Goal: Task Accomplishment & Management: Use online tool/utility

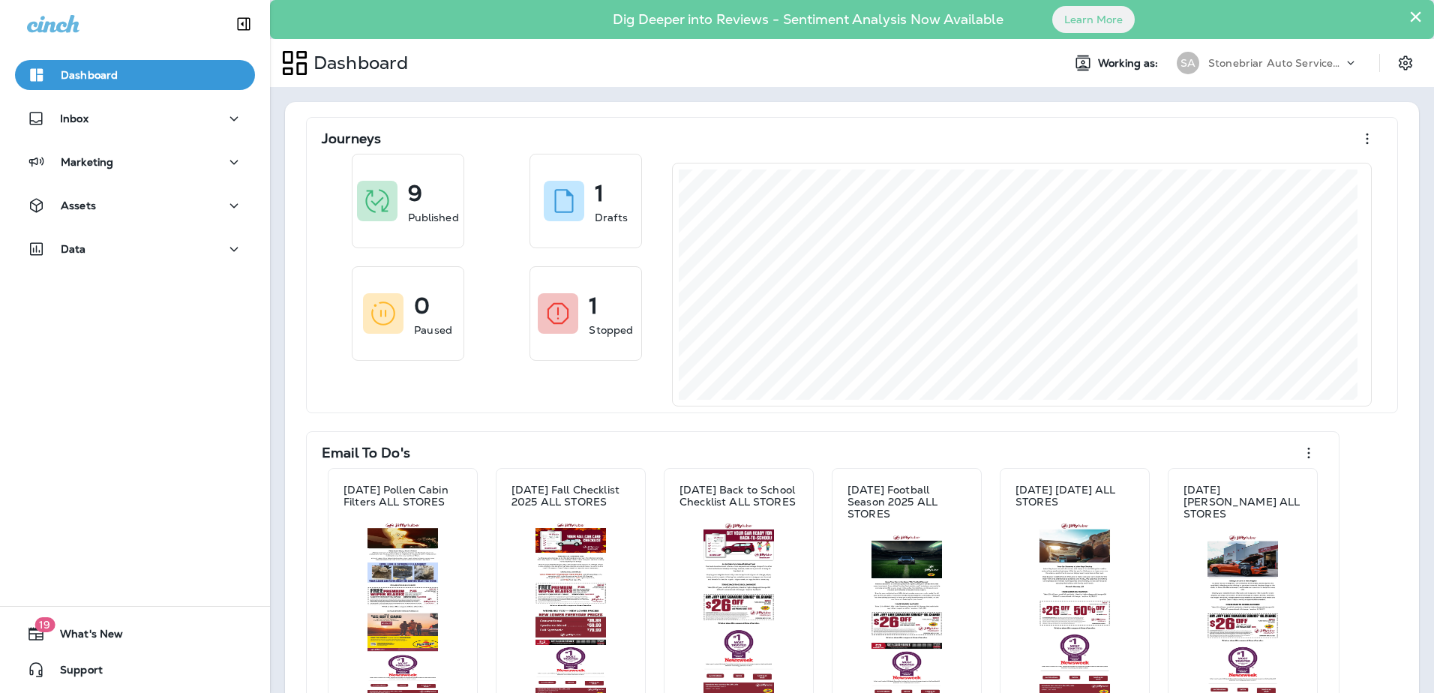
click at [171, 233] on div "Dashboard Inbox Marketing Assets Data" at bounding box center [135, 165] width 270 height 240
click at [173, 241] on div "Data" at bounding box center [135, 249] width 216 height 19
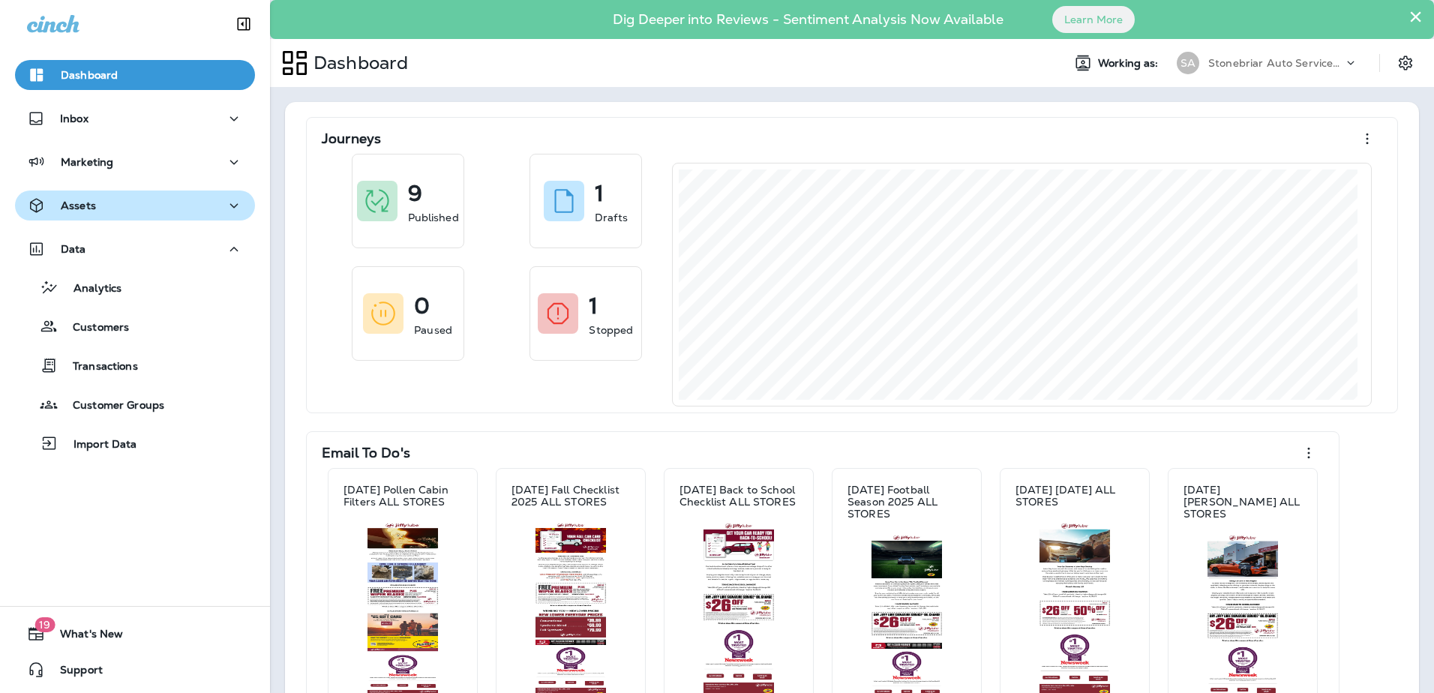
click at [163, 209] on div "Assets" at bounding box center [135, 205] width 216 height 19
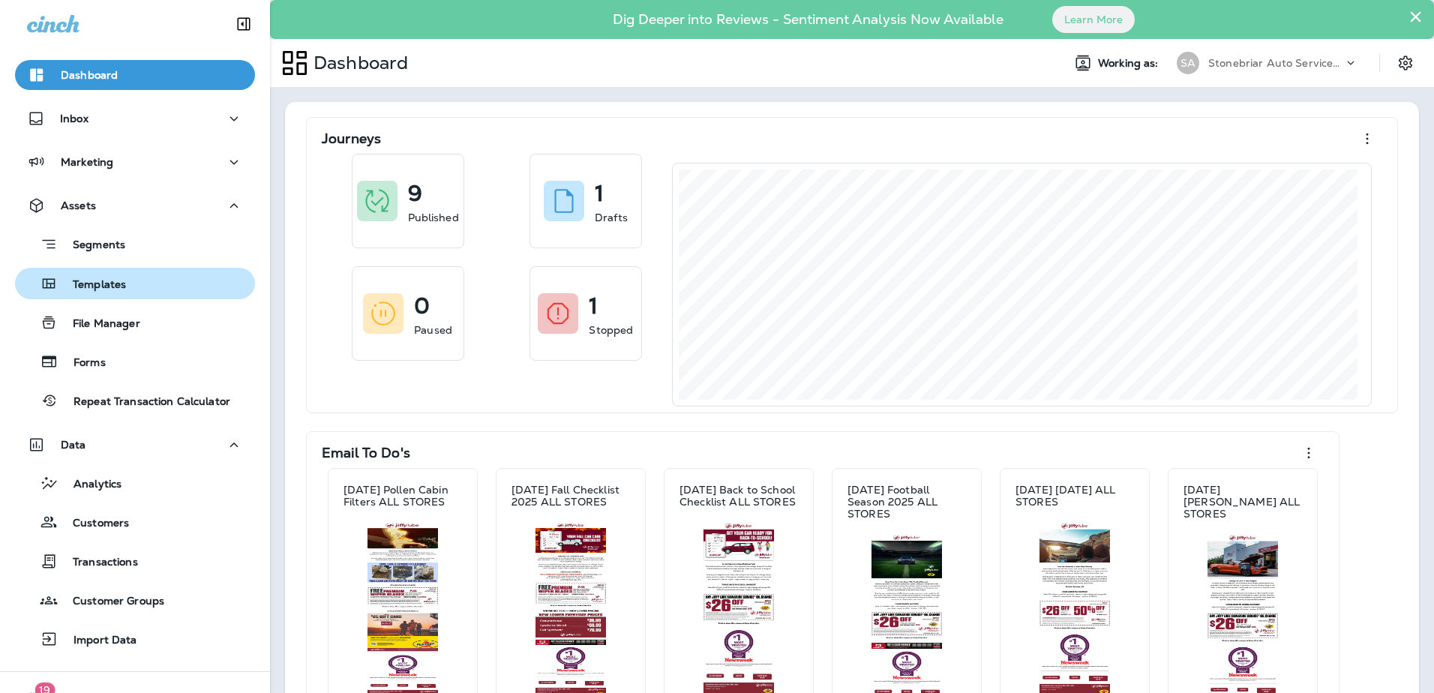
click at [121, 287] on p "Templates" at bounding box center [92, 285] width 68 height 14
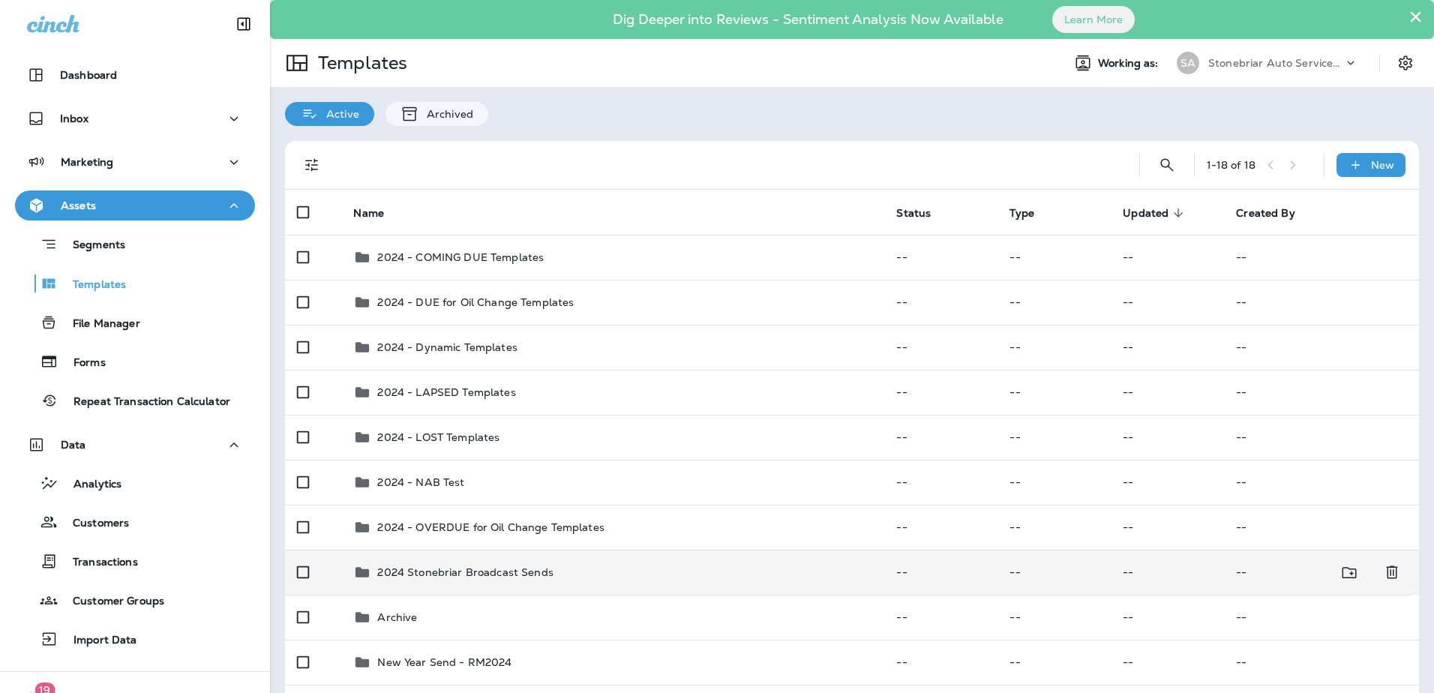
click at [484, 565] on div "2024 Stonebriar Broadcast Sends" at bounding box center [464, 572] width 175 height 18
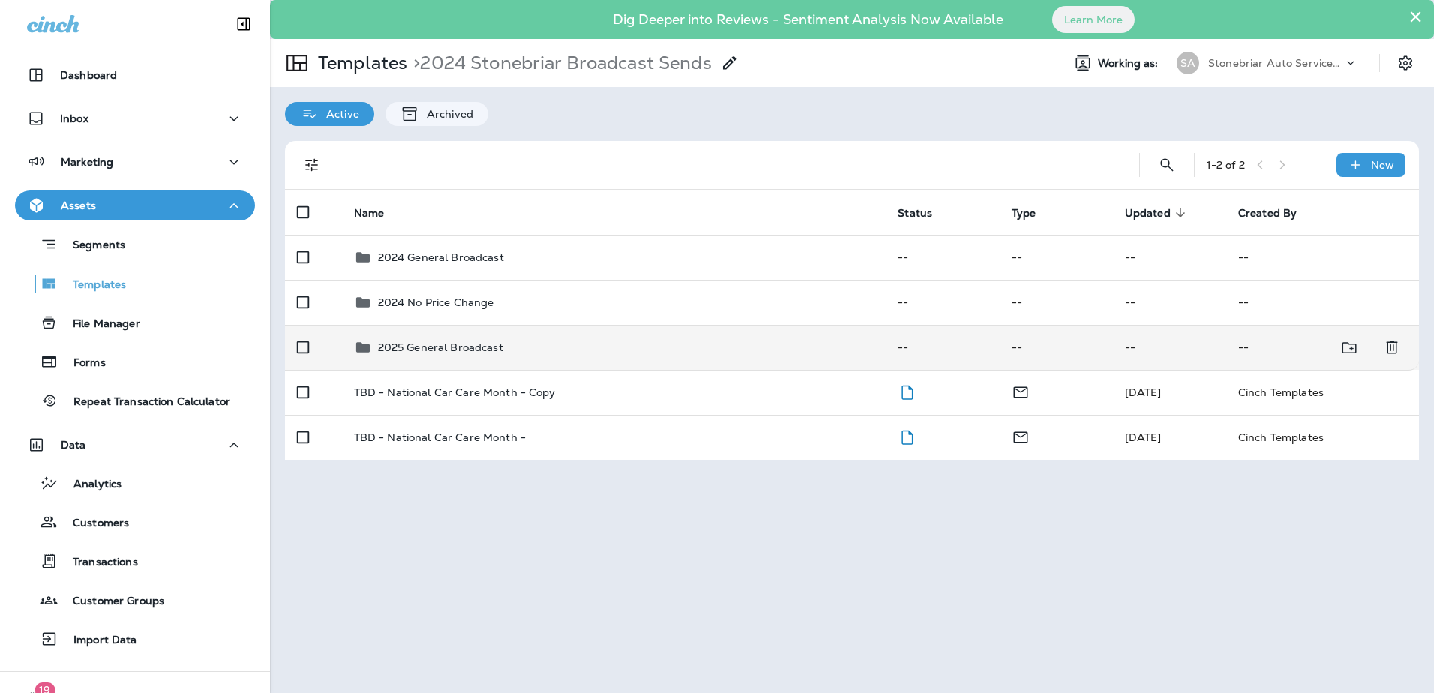
click at [396, 343] on p "2025 General Broadcast" at bounding box center [440, 347] width 125 height 12
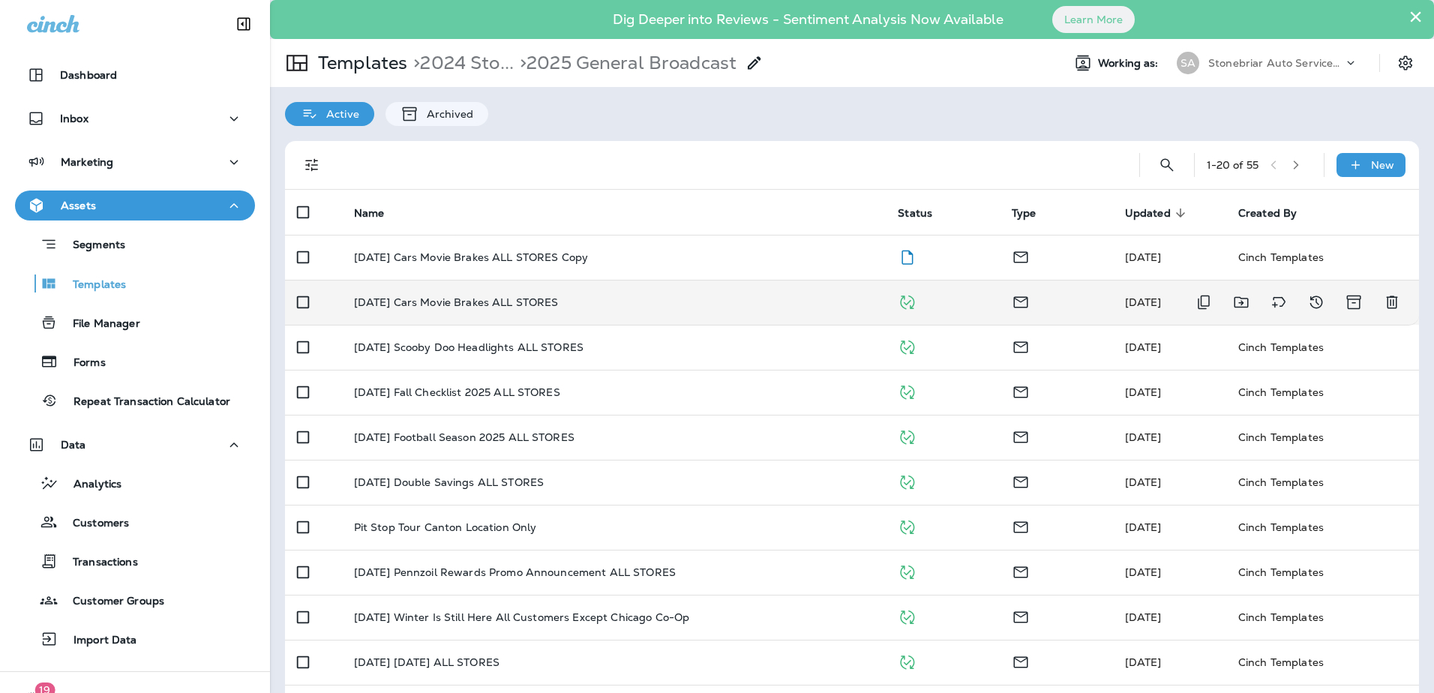
click at [509, 296] on p "[DATE] Cars Movie Brakes ALL STORES" at bounding box center [456, 302] width 205 height 12
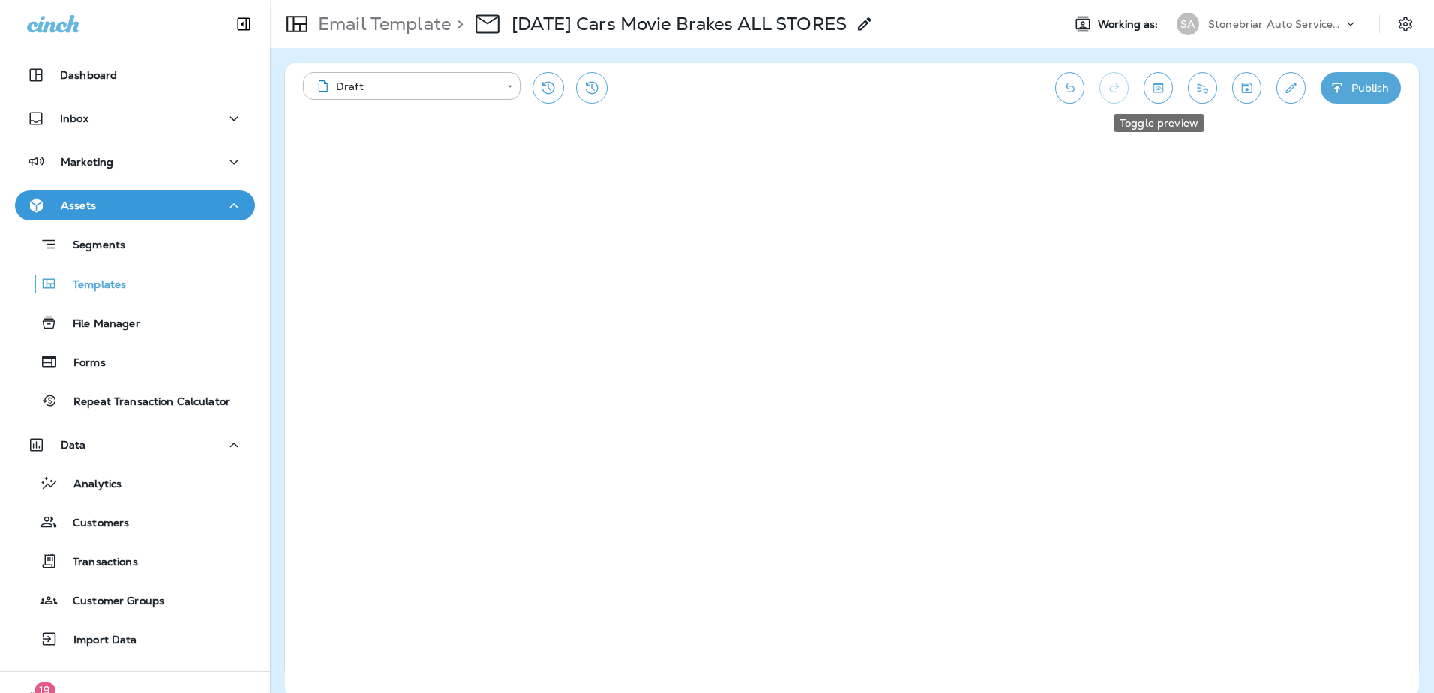
click at [1161, 85] on icon "Toggle preview" at bounding box center [1158, 87] width 10 height 10
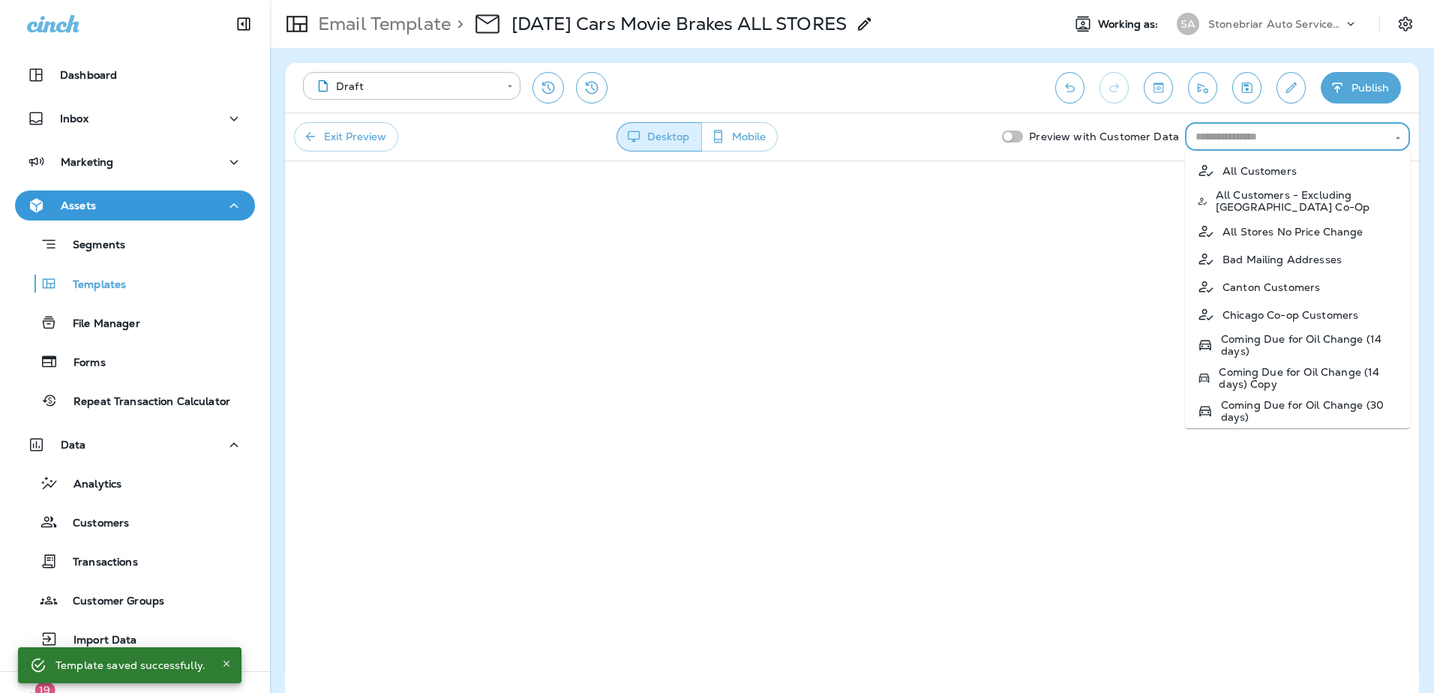
click at [1211, 144] on input "text" at bounding box center [1284, 136] width 191 height 19
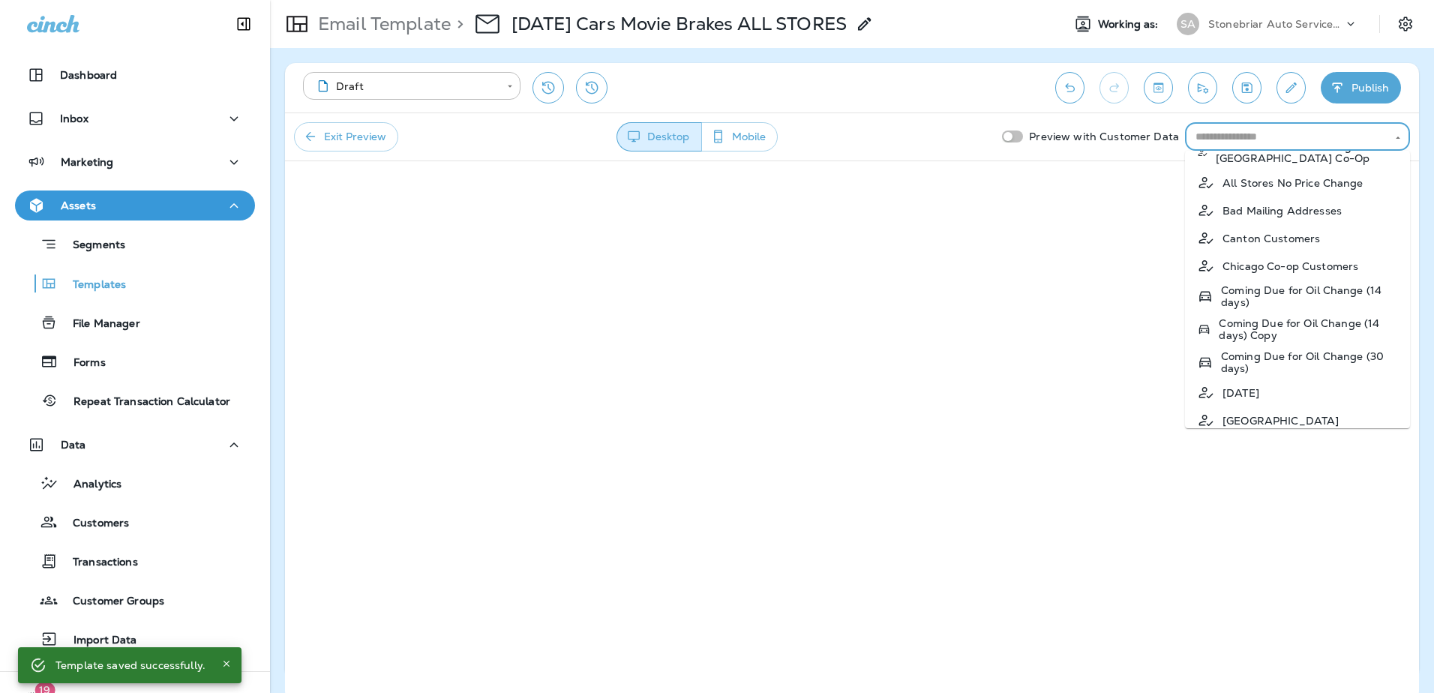
scroll to position [75, 0]
click at [1244, 329] on p "Coming Due for Oil Change (30 days)" at bounding box center [1309, 336] width 177 height 24
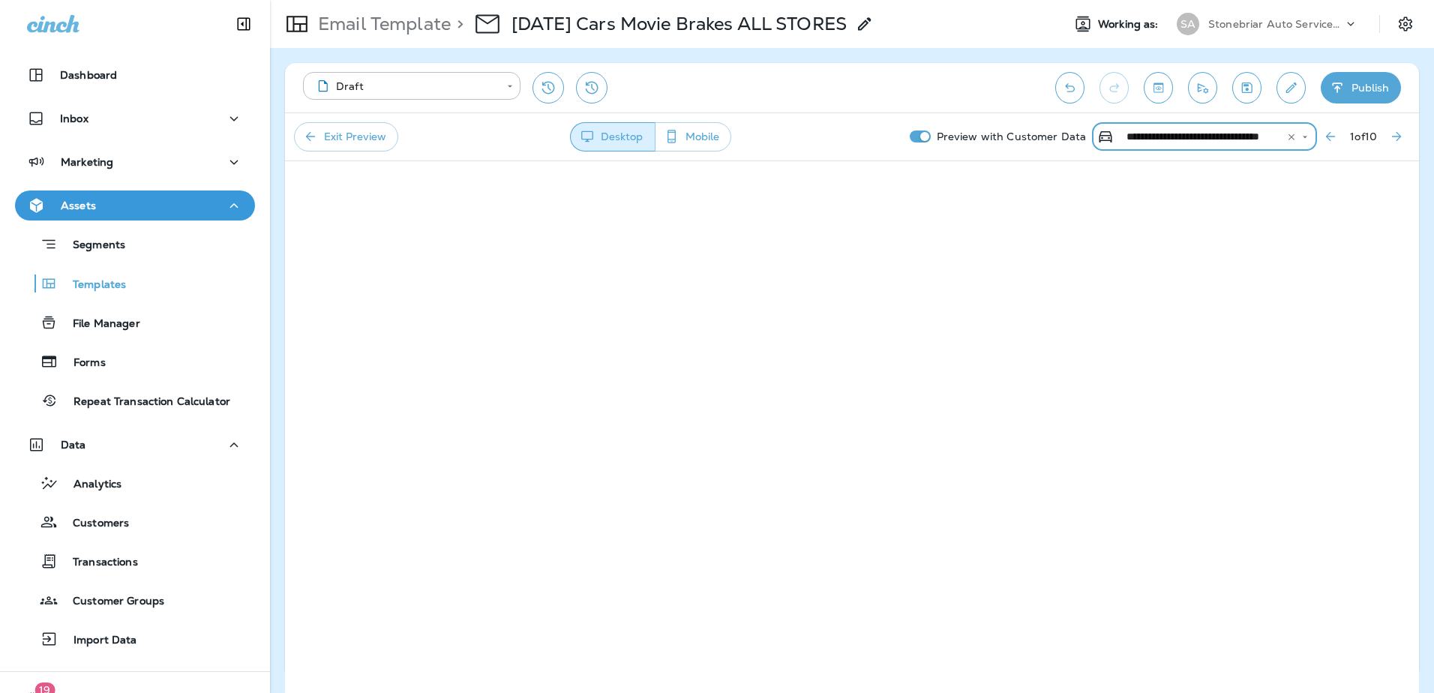
click at [1393, 137] on icon "Next Preview Customer" at bounding box center [1396, 136] width 15 height 15
click at [1400, 142] on icon "Next Preview Customer" at bounding box center [1396, 136] width 15 height 15
click at [1390, 142] on icon "Next Preview Customer" at bounding box center [1396, 136] width 15 height 15
click at [1398, 141] on icon "Next Preview Customer" at bounding box center [1396, 136] width 15 height 15
click at [1393, 136] on icon "Next Preview Customer" at bounding box center [1396, 136] width 15 height 15
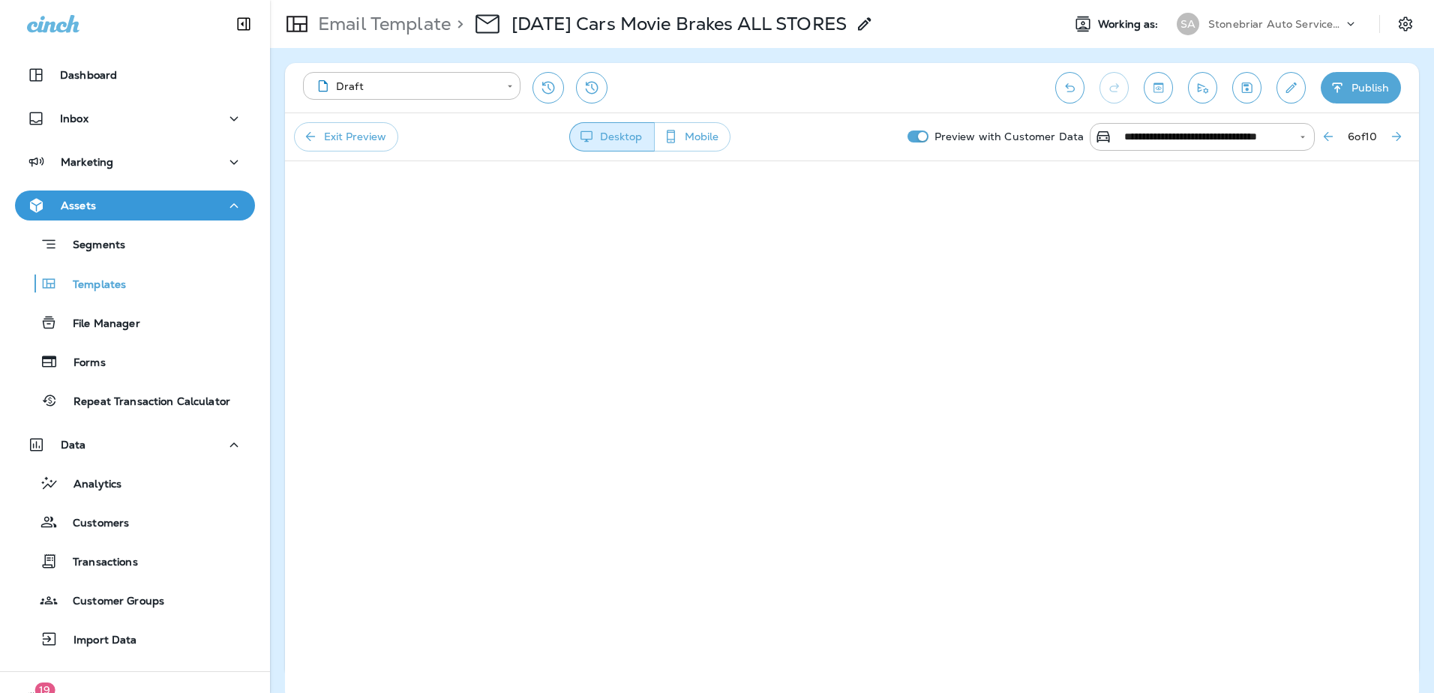
click at [1396, 140] on icon "Next Preview Customer" at bounding box center [1396, 136] width 9 height 9
click at [1392, 138] on icon "Next Preview Customer" at bounding box center [1396, 136] width 15 height 15
click at [1394, 139] on icon "Next Preview Customer" at bounding box center [1396, 136] width 15 height 15
click at [1389, 140] on icon "Next Preview Customer" at bounding box center [1396, 136] width 15 height 15
click at [1393, 139] on icon "Next Preview Customer" at bounding box center [1396, 136] width 15 height 15
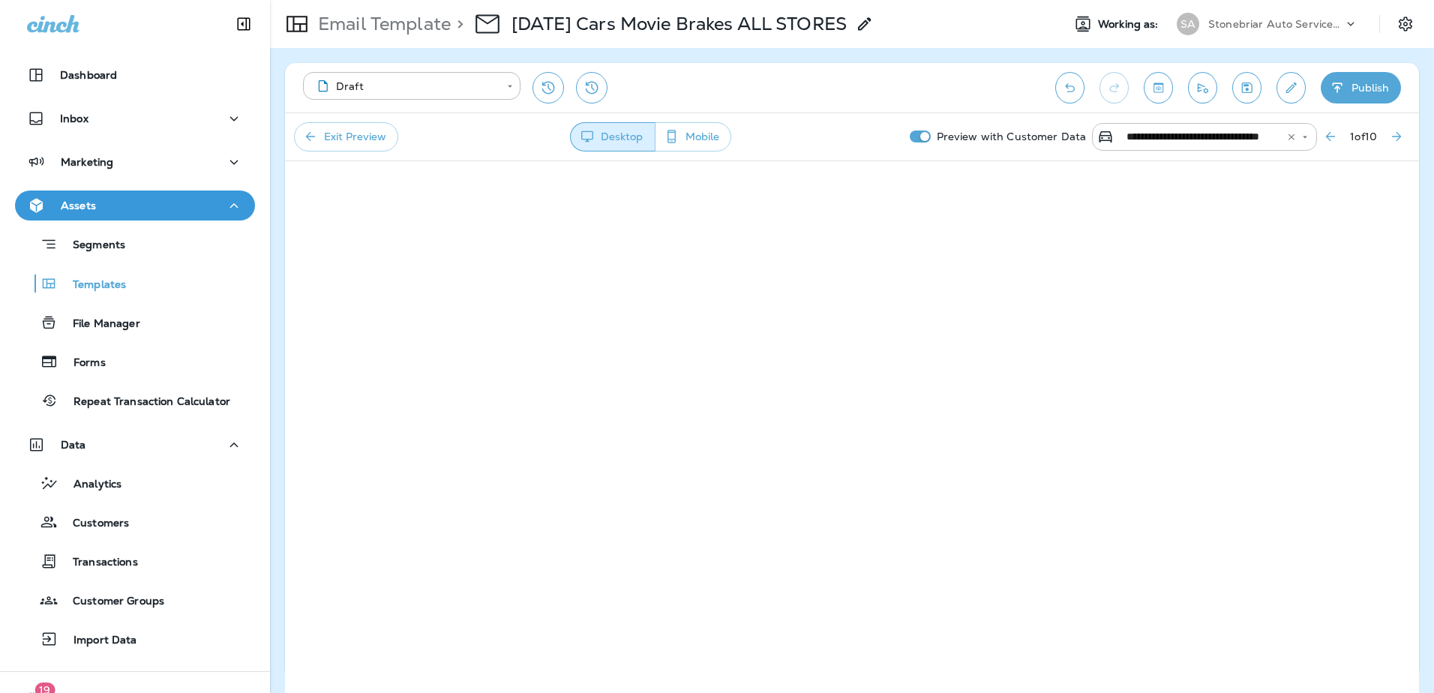
click at [1251, 142] on input "**********" at bounding box center [1194, 136] width 148 height 19
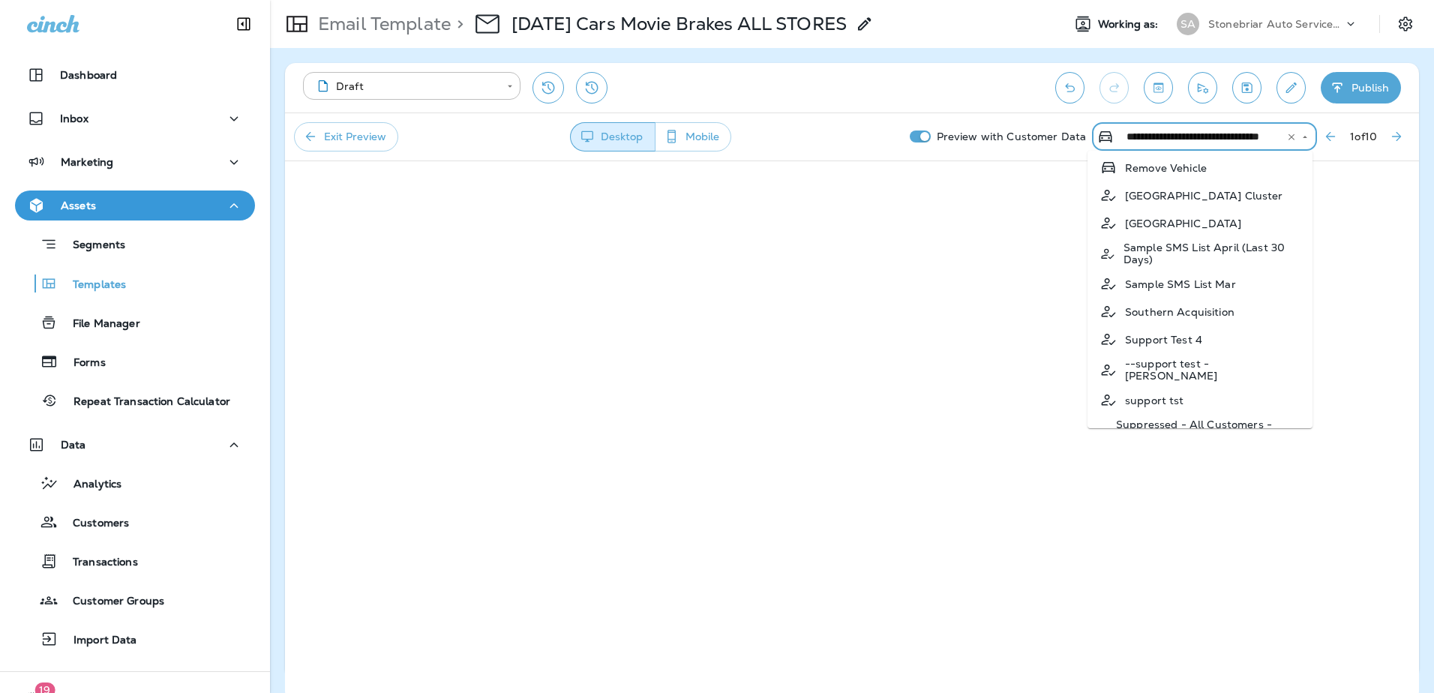
scroll to position [2100, 0]
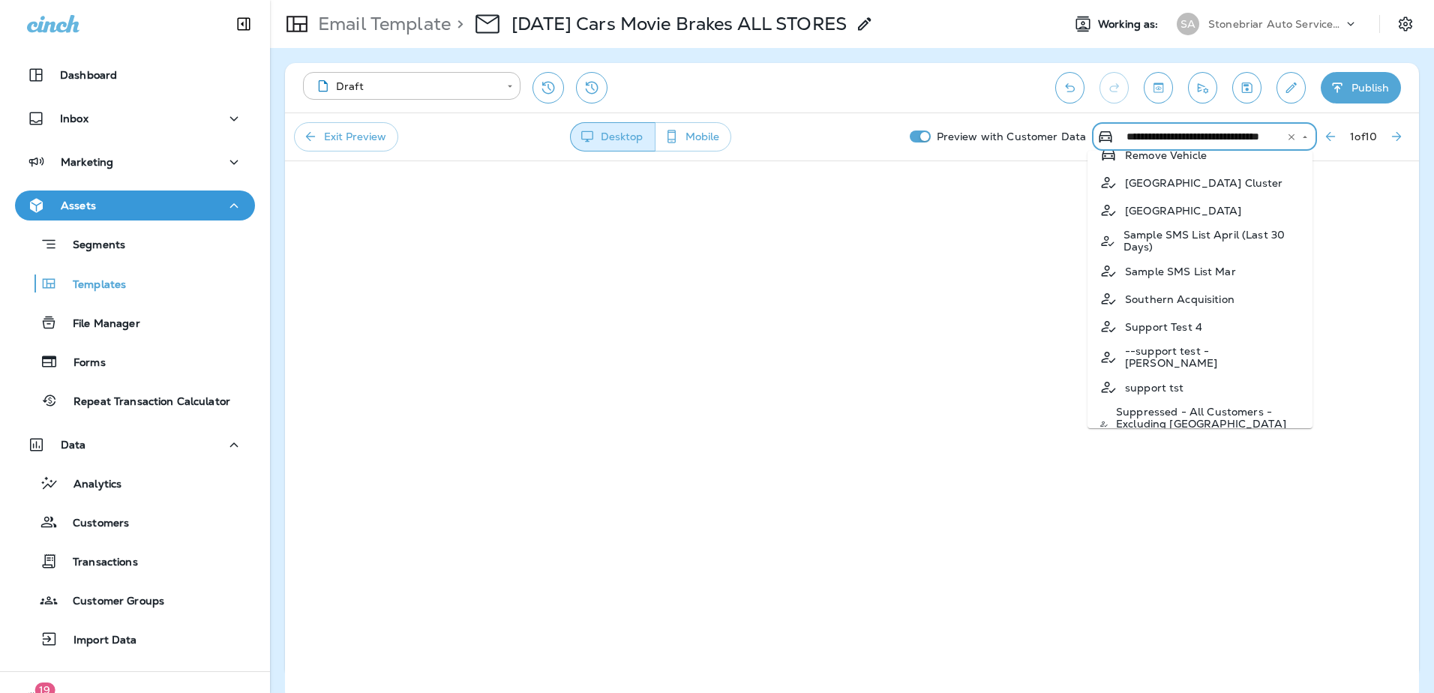
click at [1161, 305] on p "Southern Acquisition" at bounding box center [1179, 299] width 109 height 12
type input "**********"
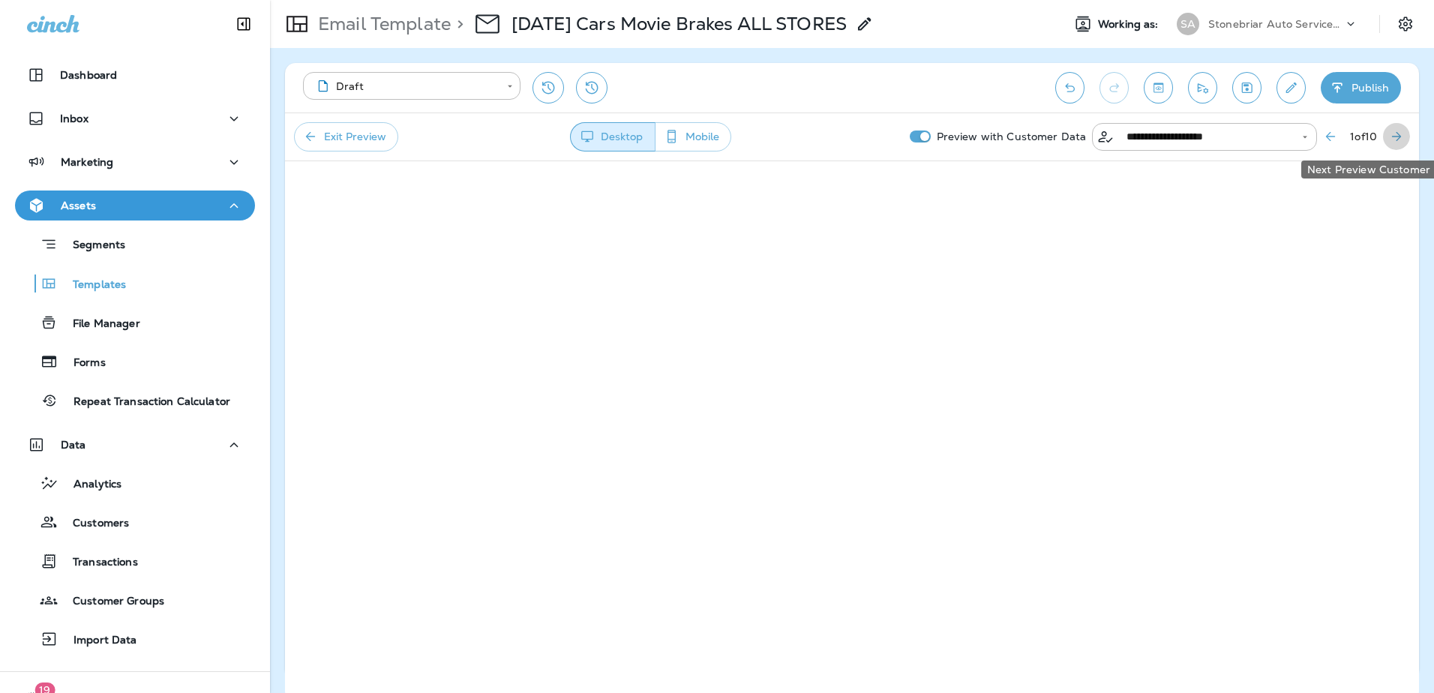
click at [1390, 135] on icon "Next Preview Customer" at bounding box center [1396, 136] width 15 height 15
click at [1384, 134] on button "Next Preview Customer" at bounding box center [1396, 136] width 27 height 27
